Goal: Task Accomplishment & Management: Manage account settings

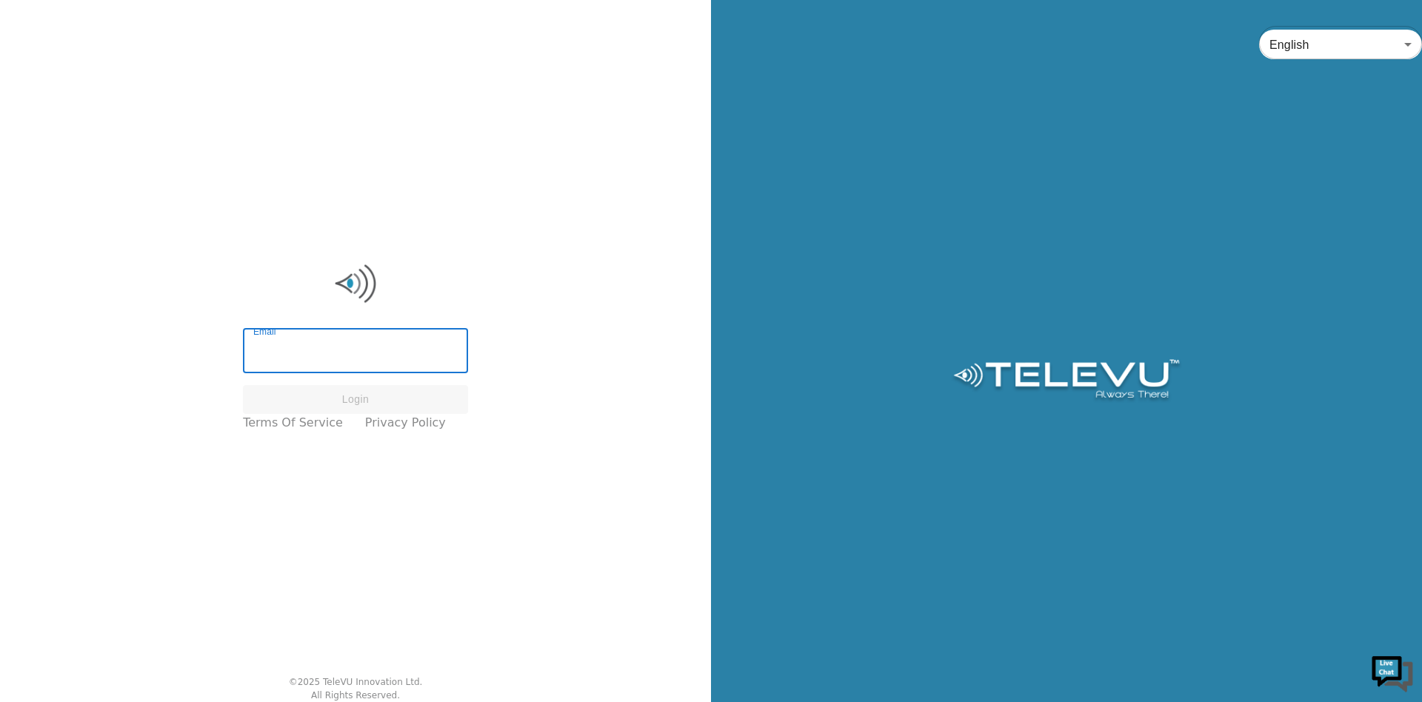
click at [340, 350] on input "Email" at bounding box center [355, 352] width 225 height 41
type input "[EMAIL_ADDRESS][DOMAIN_NAME]"
click at [330, 401] on button "Login" at bounding box center [355, 399] width 225 height 29
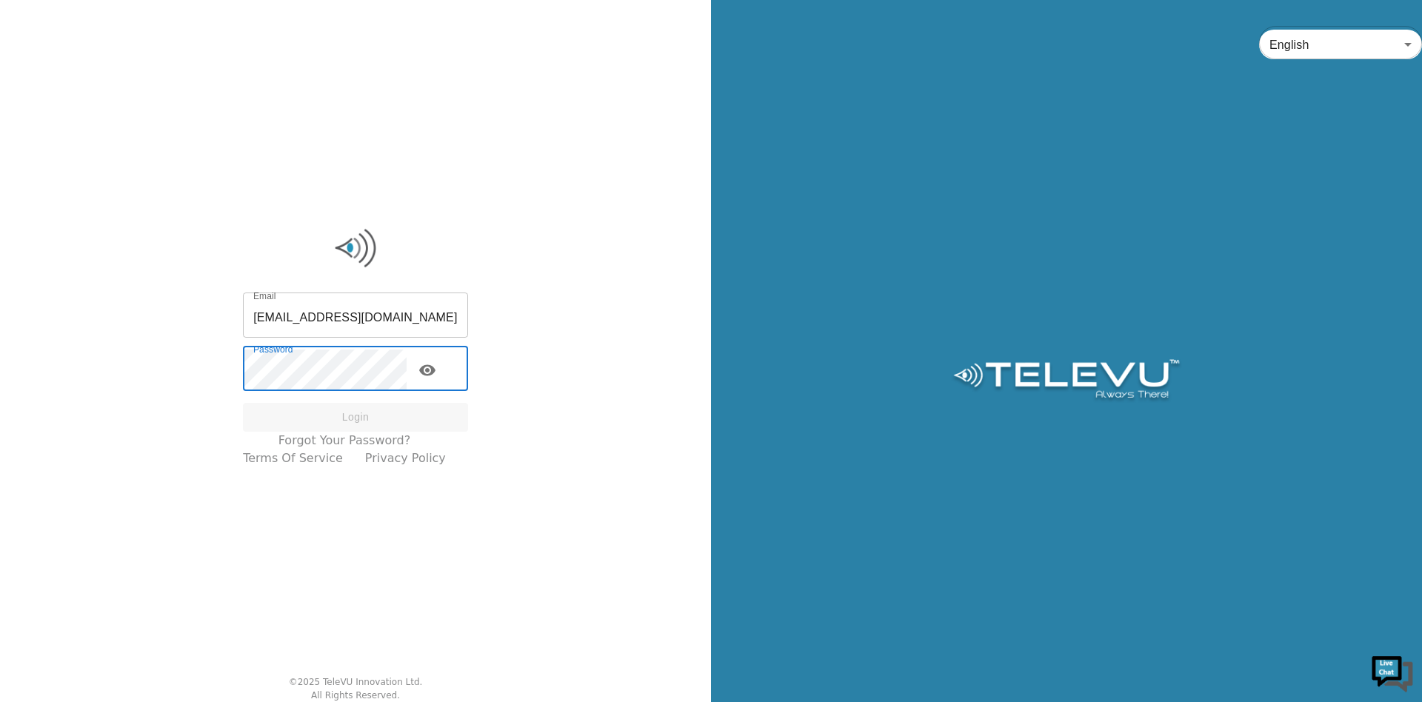
click at [348, 321] on input "[EMAIL_ADDRESS][DOMAIN_NAME]" at bounding box center [355, 316] width 225 height 41
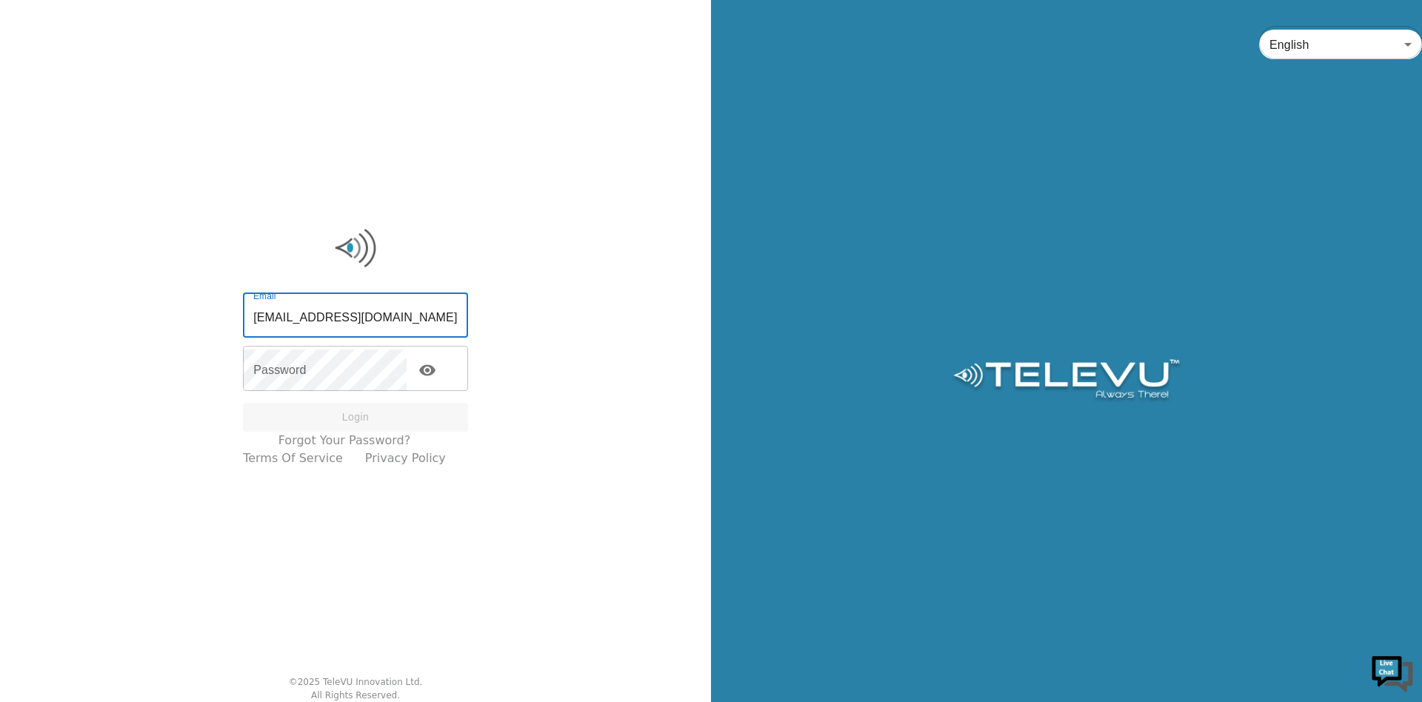
type input "[EMAIL_ADDRESS][DOMAIN_NAME]"
type input "s"
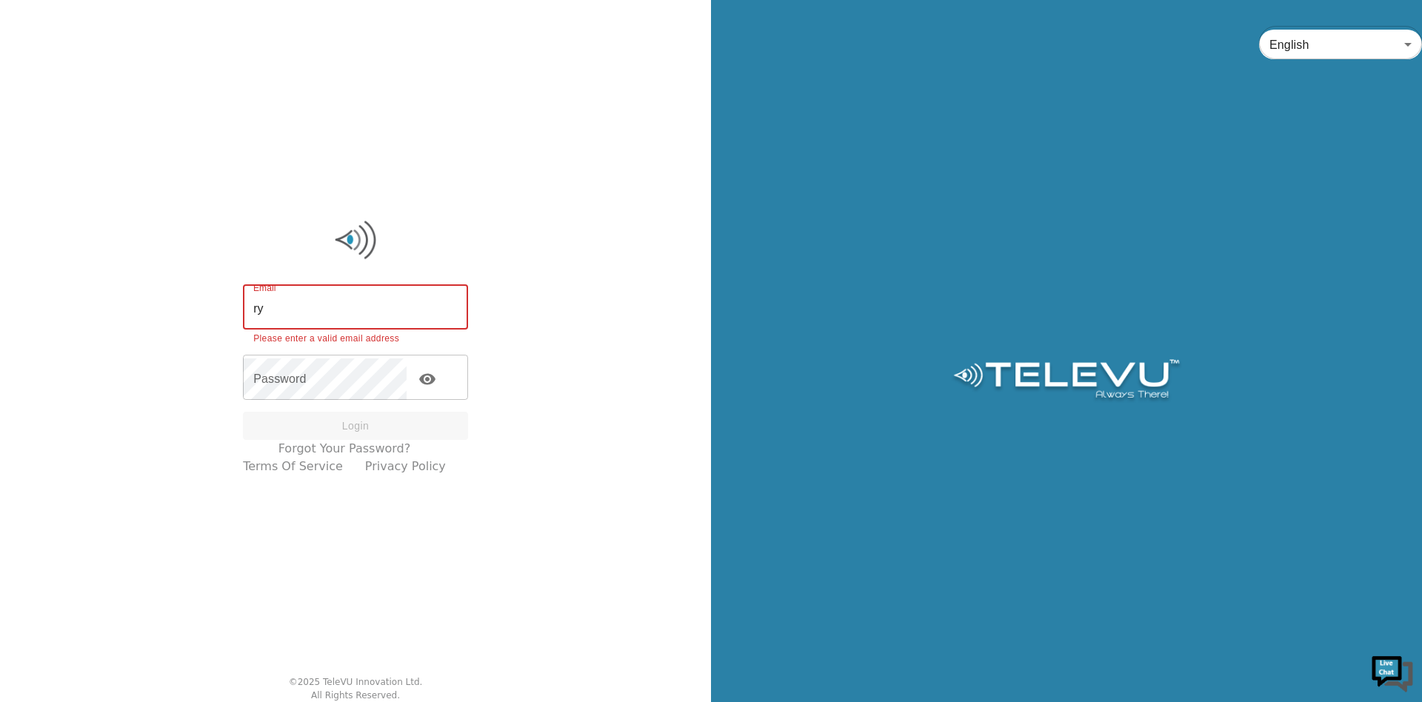
type input "r\y"
drag, startPoint x: 319, startPoint y: 296, endPoint x: 201, endPoint y: 293, distance: 117.8
click at [201, 293] on div "Email r\y Email Please enter a valid email address Password Password Login Forg…" at bounding box center [355, 351] width 711 height 702
drag, startPoint x: 284, startPoint y: 310, endPoint x: 265, endPoint y: 305, distance: 19.2
click at [265, 305] on input "Email" at bounding box center [355, 308] width 225 height 41
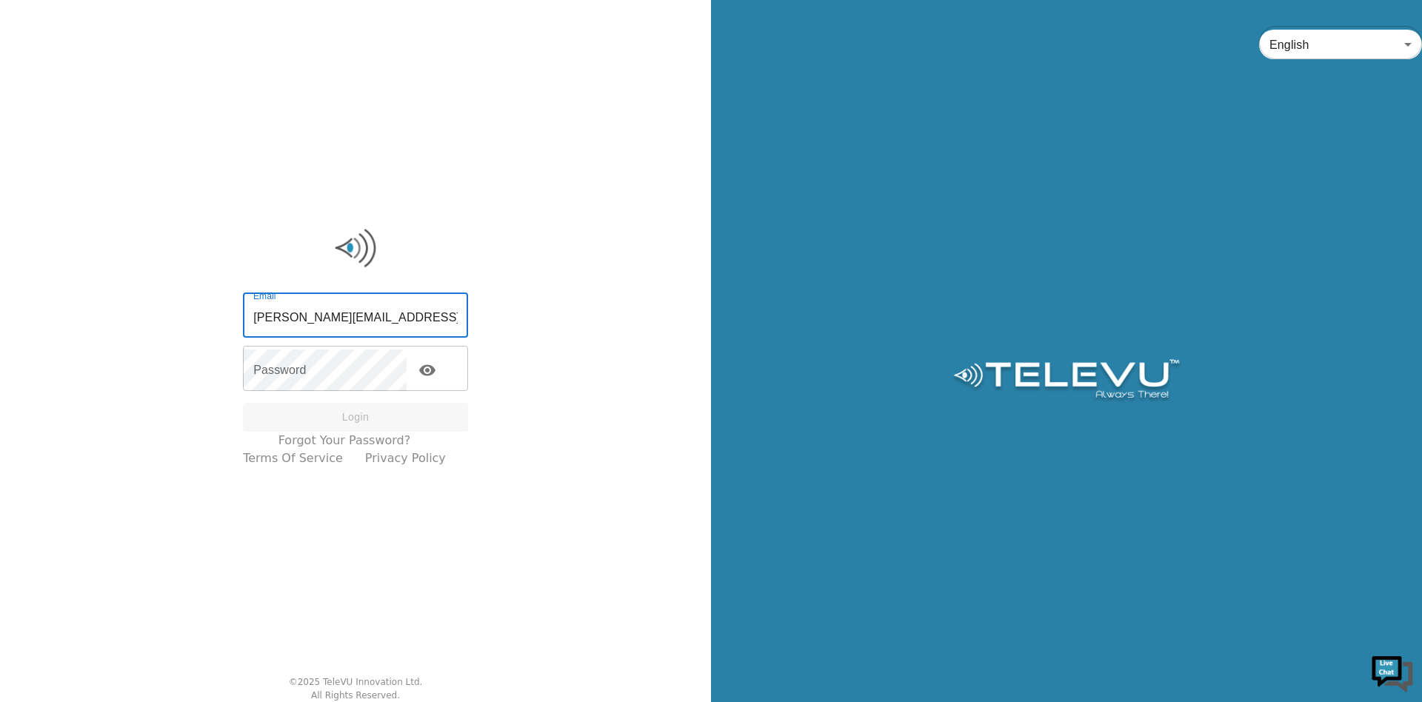
drag, startPoint x: 349, startPoint y: 307, endPoint x: 256, endPoint y: 307, distance: 92.6
click at [256, 307] on input "[PERSON_NAME][EMAIL_ADDRESS][DOMAIN_NAME]" at bounding box center [355, 316] width 225 height 41
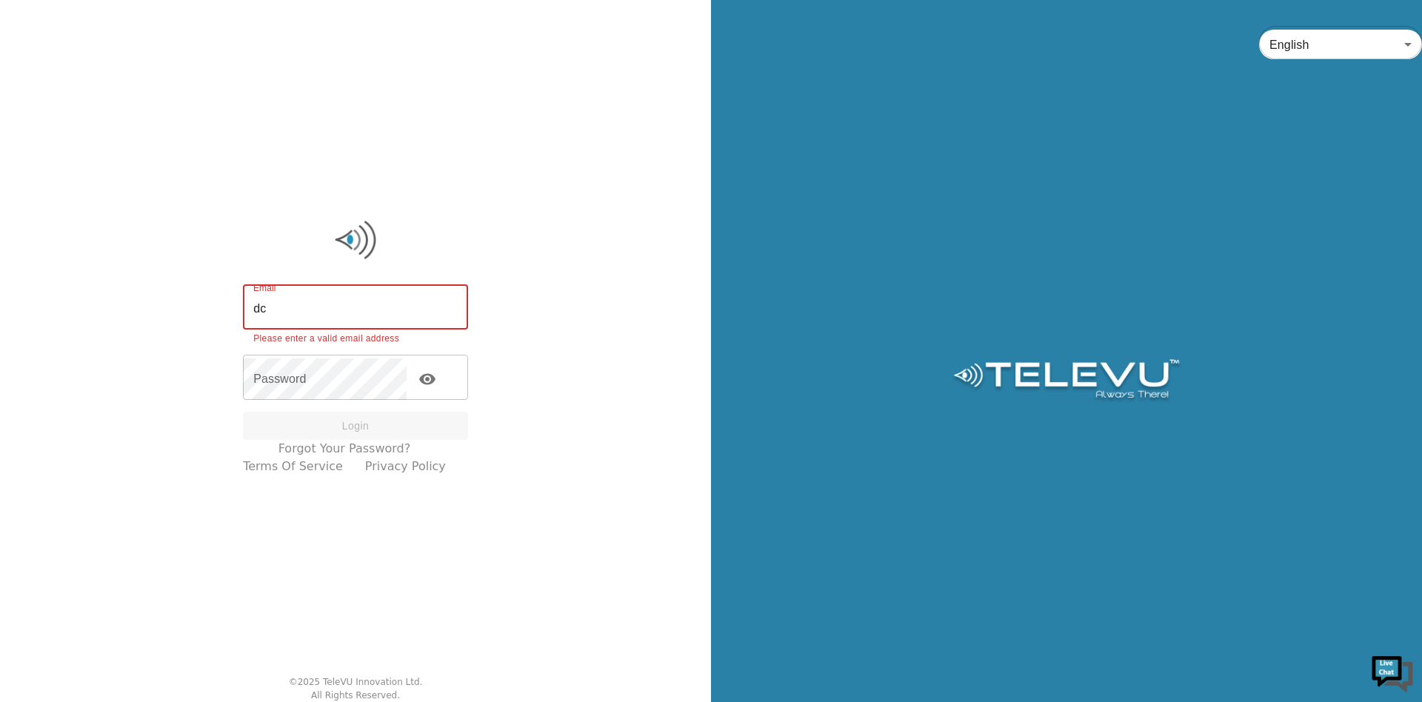
type input "d"
click at [256, 307] on input "sc" at bounding box center [355, 308] width 225 height 41
click at [297, 313] on input "sc" at bounding box center [355, 308] width 225 height 41
click at [349, 316] on input "sc" at bounding box center [355, 308] width 225 height 41
click at [433, 316] on input "sc" at bounding box center [355, 308] width 225 height 41
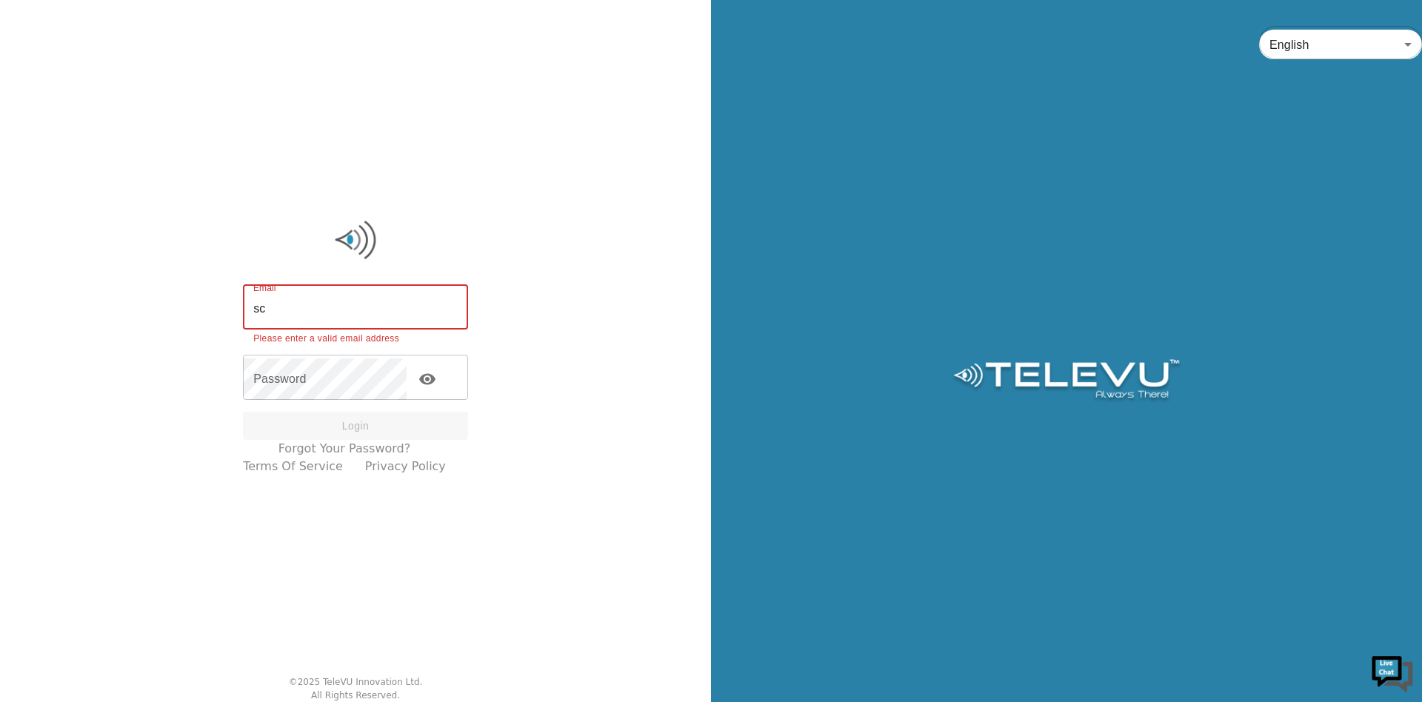
click at [433, 316] on input "sc" at bounding box center [355, 308] width 225 height 41
type input "[EMAIL_ADDRESS][DOMAIN_NAME]"
